Goal: Task Accomplishment & Management: Manage account settings

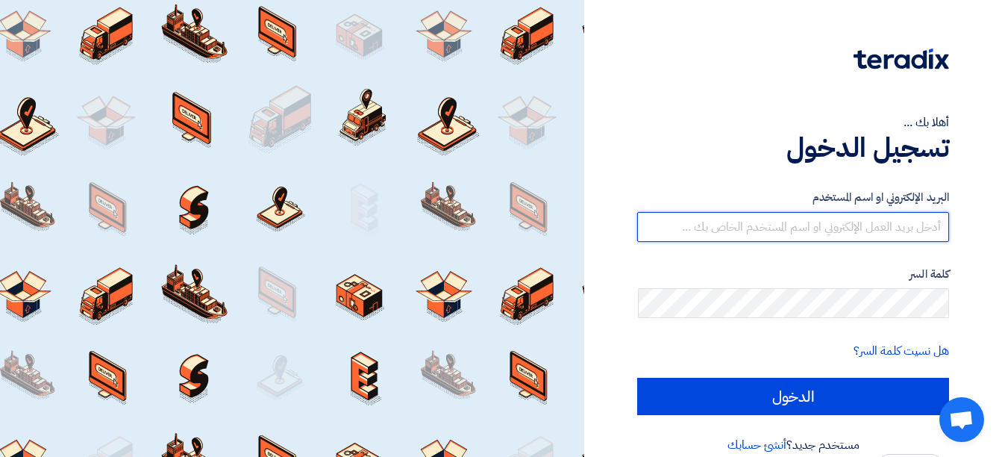
click at [823, 224] on input "text" at bounding box center [793, 227] width 312 height 30
type input "[EMAIL_ADDRESS][DOMAIN_NAME]"
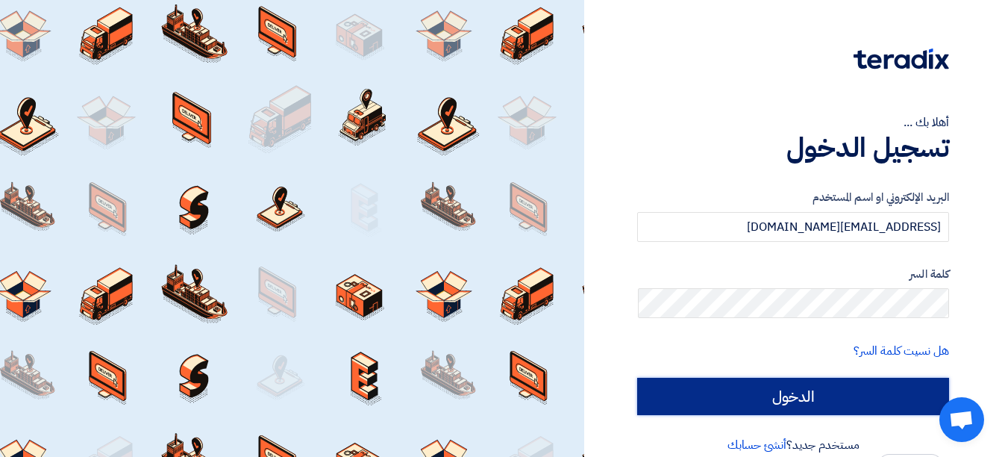
click at [753, 394] on input "الدخول" at bounding box center [793, 395] width 312 height 37
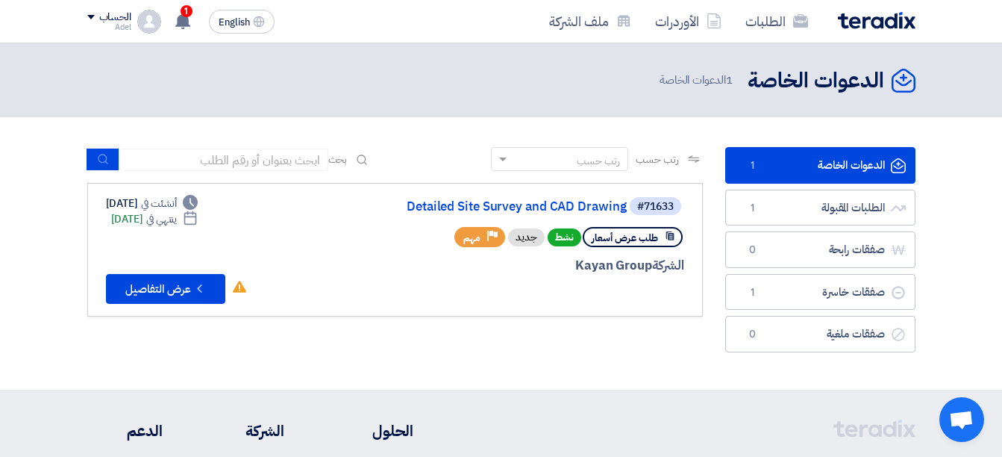
click at [856, 172] on link "الدعوات الخاصة الدعوات الخاصة 1" at bounding box center [820, 165] width 190 height 37
click at [503, 207] on link "Detailed Site Survey and CAD Drawing" at bounding box center [477, 206] width 298 height 13
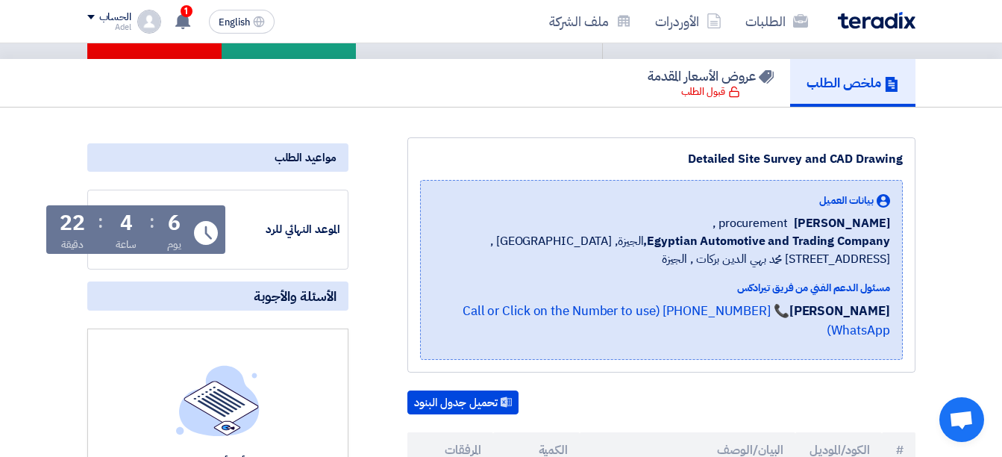
scroll to position [373, 0]
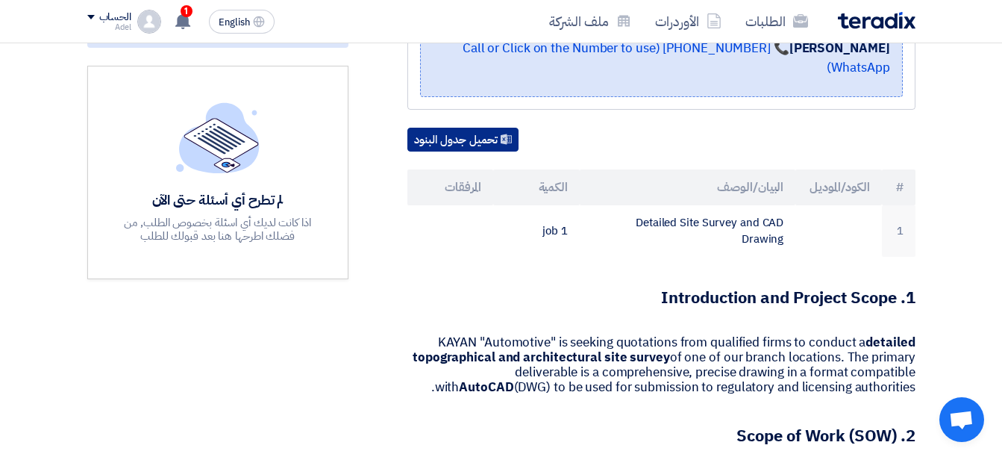
click at [484, 128] on button "تحميل جدول البنود" at bounding box center [462, 140] width 111 height 24
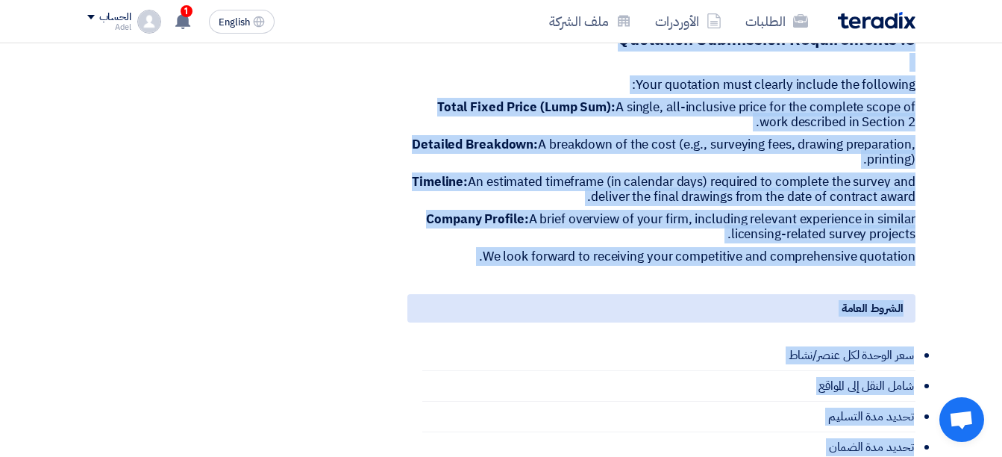
scroll to position [1474, 0]
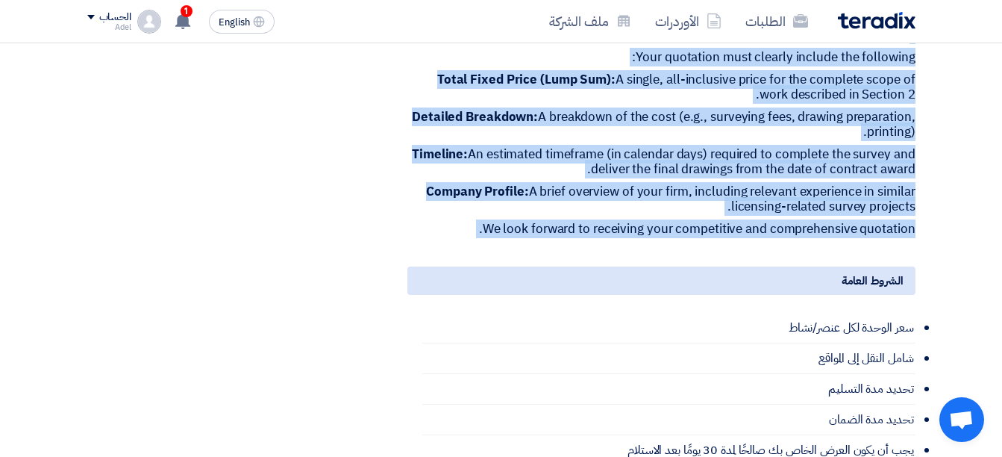
drag, startPoint x: 658, startPoint y: 116, endPoint x: 903, endPoint y: 203, distance: 259.8
copy div "LOREM "Ipsumdolor" si ametcon adipiscing elit seddoeius tempo in utlabor e dolo…"
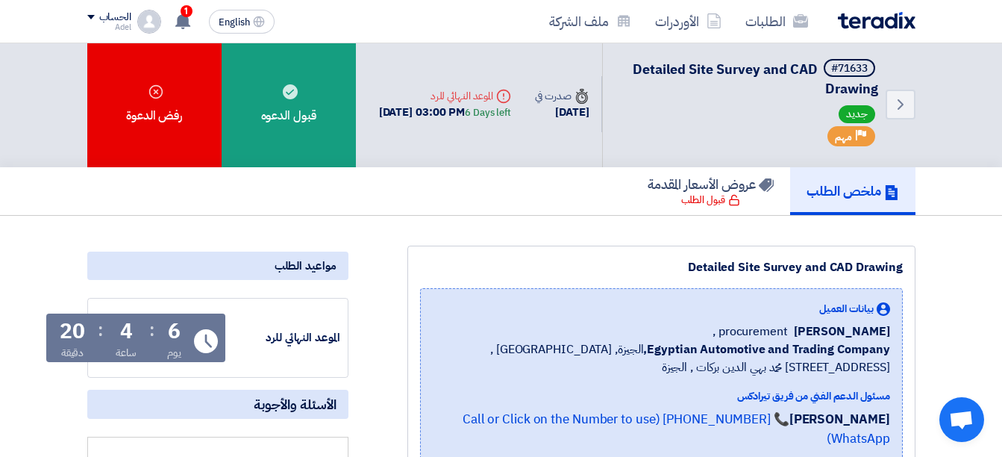
scroll to position [0, 0]
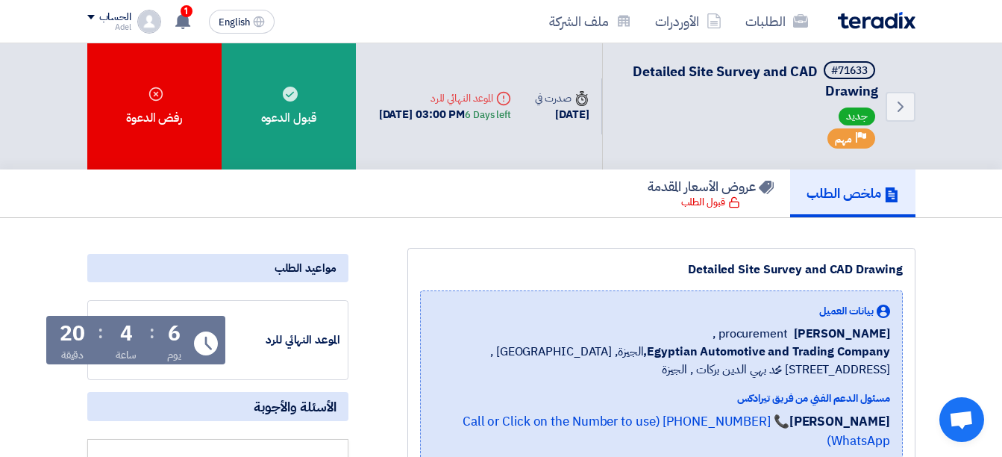
drag, startPoint x: 681, startPoint y: 273, endPoint x: 909, endPoint y: 266, distance: 227.6
click at [909, 266] on div "Detailed Site Survey and CAD Drawing بيانات العميل [PERSON_NAME] procurement , …" at bounding box center [661, 365] width 508 height 235
drag, startPoint x: 909, startPoint y: 266, endPoint x: 843, endPoint y: 273, distance: 66.1
copy div "Detailed Site Survey and CAD Drawing"
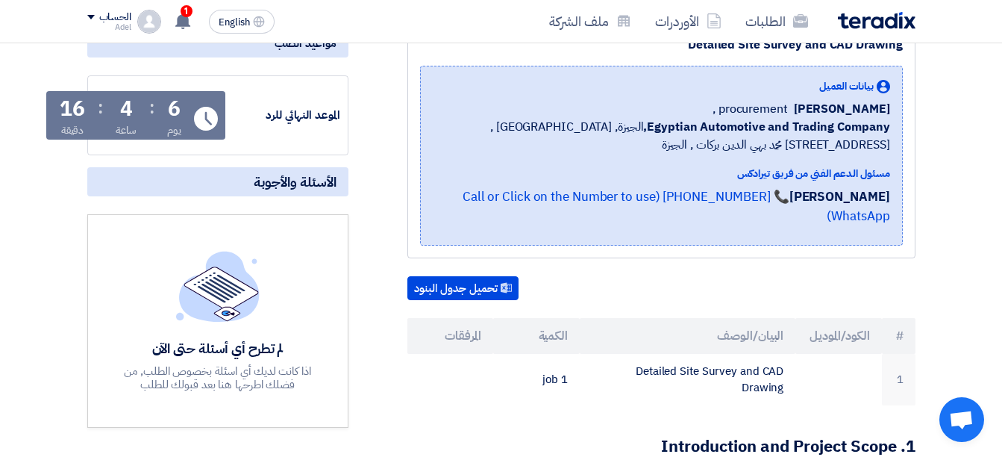
scroll to position [224, 0]
click at [180, 16] on use at bounding box center [182, 21] width 15 height 16
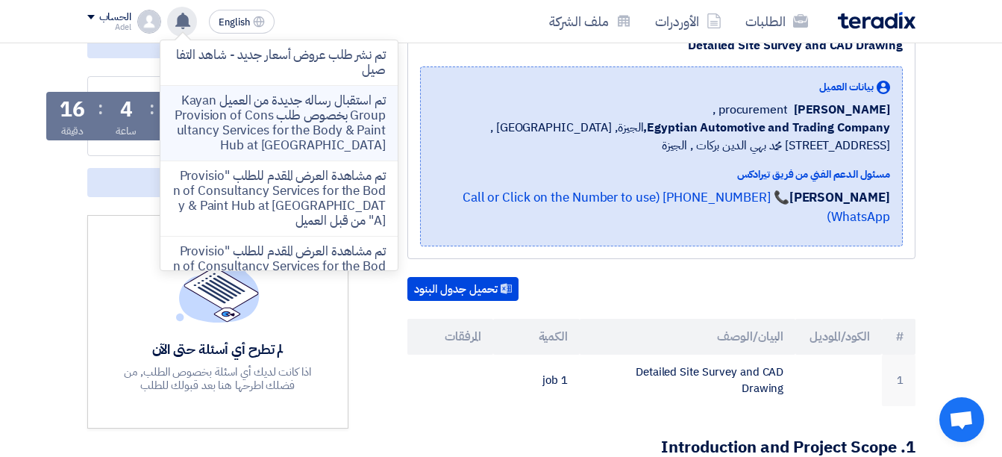
click at [304, 110] on p "تم استقبال رساله جديدة من العميل Kayan Group بخصوص طلب Provision of Consultancy…" at bounding box center [278, 123] width 213 height 60
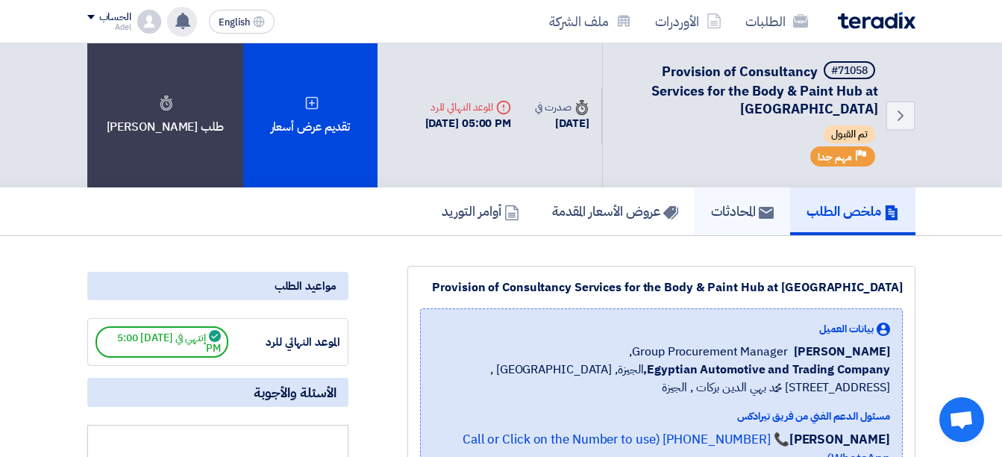
click at [730, 213] on h5 "المحادثات" at bounding box center [742, 210] width 63 height 17
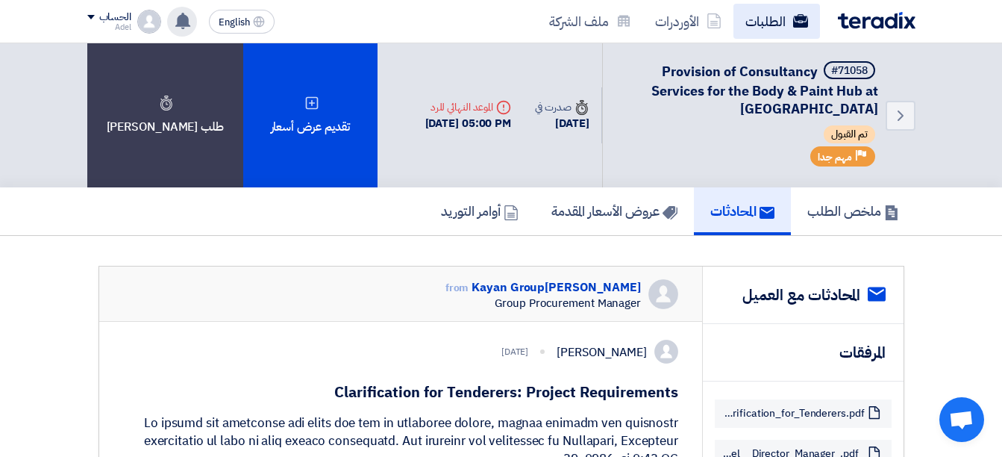
click at [788, 27] on link "الطلبات" at bounding box center [776, 21] width 87 height 35
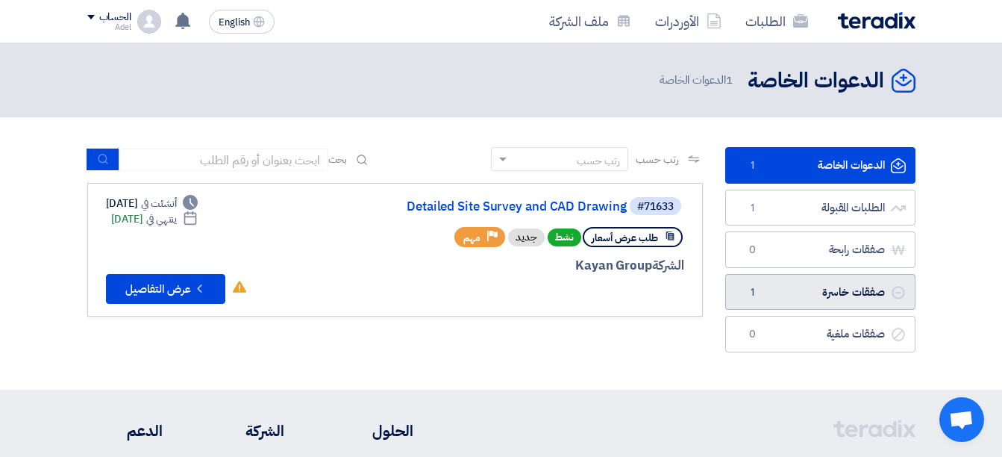
click at [847, 294] on link "صفقات خاسرة صفقات خاسرة 1" at bounding box center [820, 292] width 190 height 37
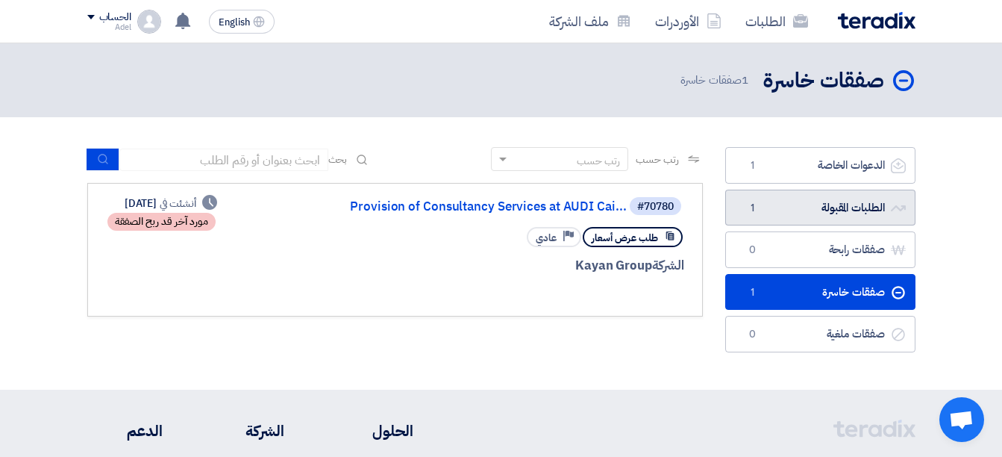
click at [744, 204] on span "1" at bounding box center [753, 208] width 18 height 15
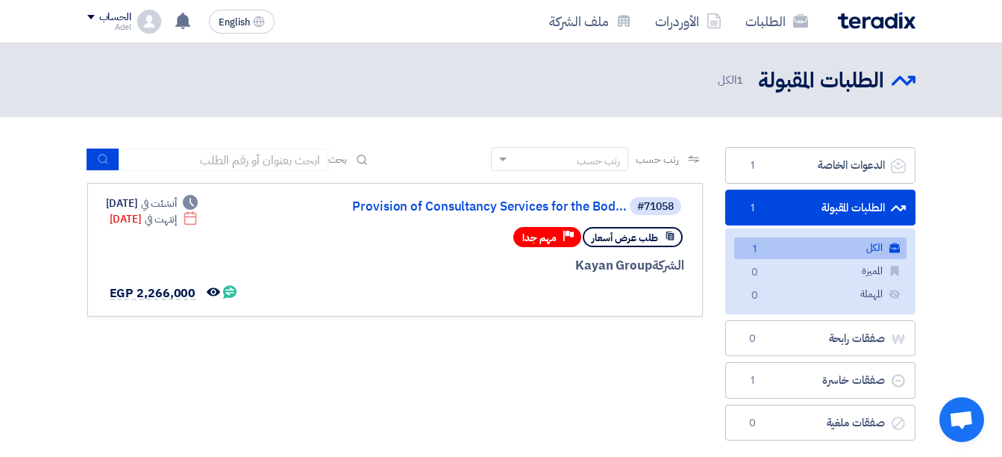
click at [774, 213] on link "الطلبات المقبولة الطلبات المقبولة 1" at bounding box center [820, 207] width 190 height 37
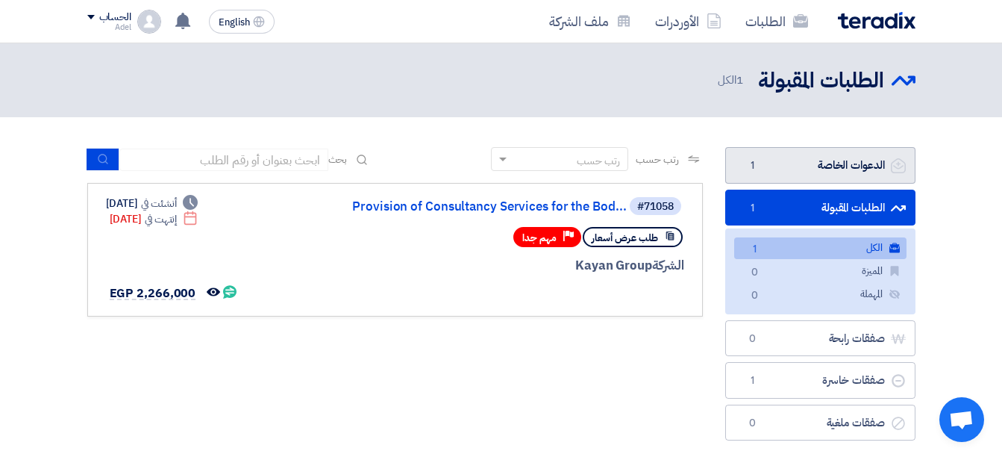
click at [826, 169] on link "الدعوات الخاصة الدعوات الخاصة 1" at bounding box center [820, 165] width 190 height 37
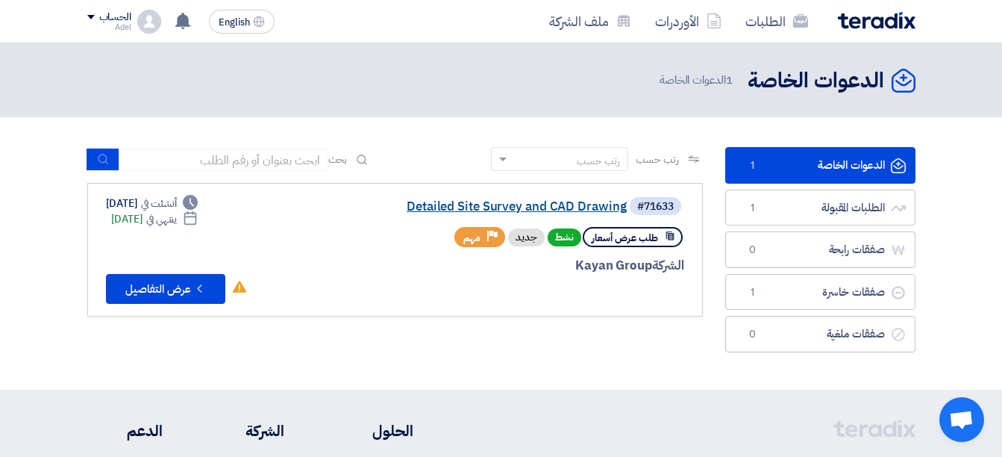
click at [571, 200] on link "Detailed Site Survey and CAD Drawing" at bounding box center [477, 206] width 298 height 13
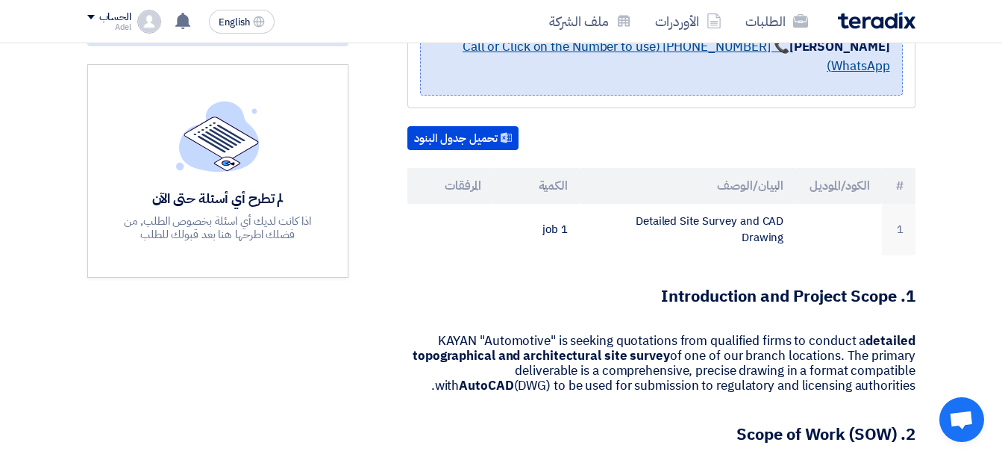
scroll to position [373, 0]
